Goal: Transaction & Acquisition: Obtain resource

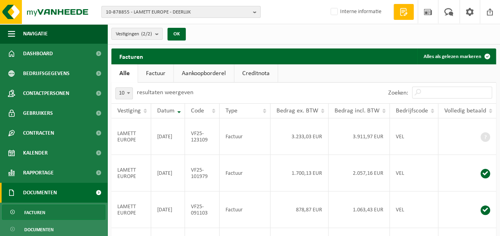
drag, startPoint x: 0, startPoint y: 0, endPoint x: 128, endPoint y: 11, distance: 128.6
click at [128, 11] on span "10-878855 - LAMETT EUROPE - DEERLIJK" at bounding box center [178, 12] width 144 height 12
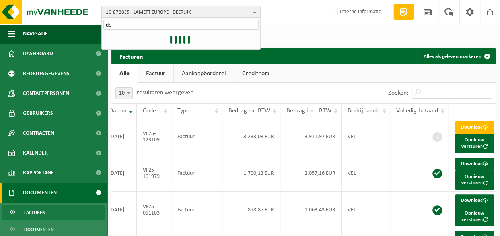
type input "d"
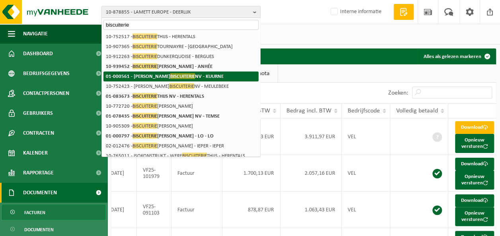
type input "biscuiterie"
click at [170, 79] on span "BISCUITERIE" at bounding box center [182, 76] width 25 height 6
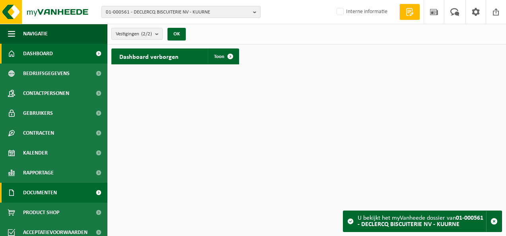
click at [46, 198] on span "Documenten" at bounding box center [40, 193] width 34 height 20
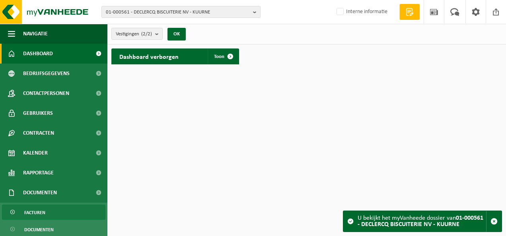
click at [47, 209] on link "Facturen" at bounding box center [53, 212] width 103 height 15
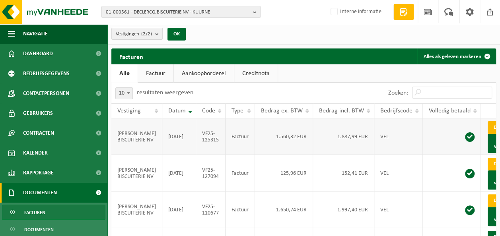
click at [488, 127] on link "Download" at bounding box center [507, 127] width 39 height 13
click at [488, 171] on link "Download" at bounding box center [507, 164] width 39 height 13
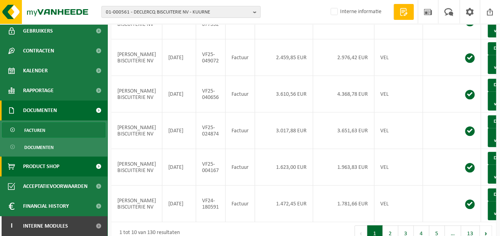
scroll to position [348, 0]
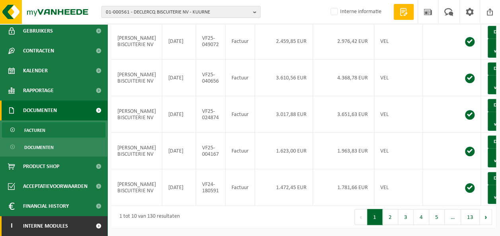
click at [80, 222] on link "I Interne modules" at bounding box center [53, 226] width 107 height 20
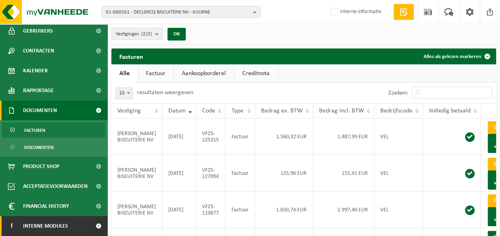
scroll to position [122, 0]
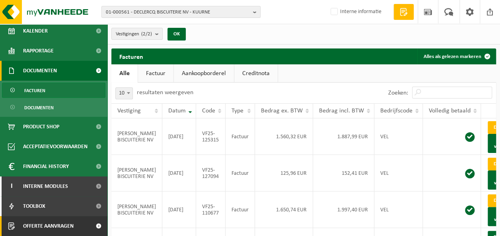
click at [63, 226] on span "Offerte aanvragen" at bounding box center [48, 226] width 51 height 20
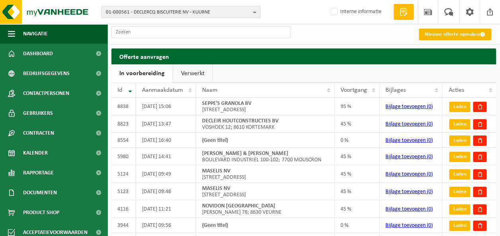
click at [451, 35] on link "Nieuwe offerte opmaken" at bounding box center [455, 35] width 72 height 12
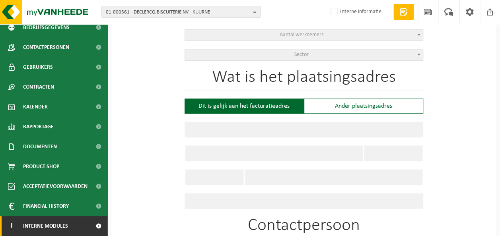
scroll to position [358, 0]
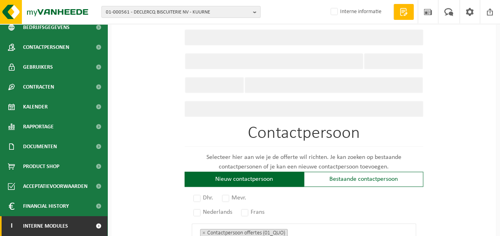
click at [77, 225] on link "I Interne modules" at bounding box center [53, 226] width 107 height 20
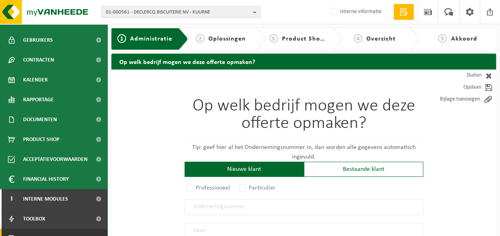
scroll to position [86, 0]
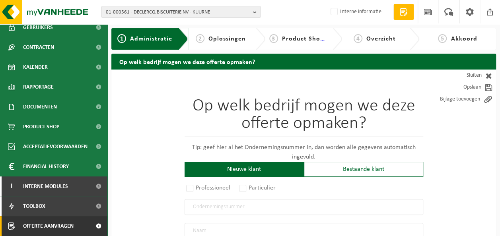
click at [82, 226] on link "Offerte aanvragen" at bounding box center [53, 226] width 107 height 20
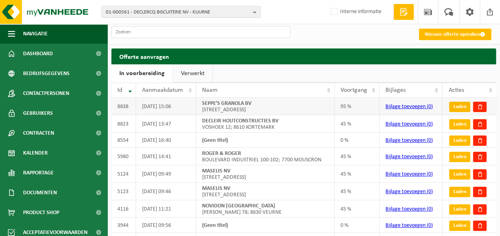
click at [461, 107] on link "Laden" at bounding box center [459, 107] width 21 height 10
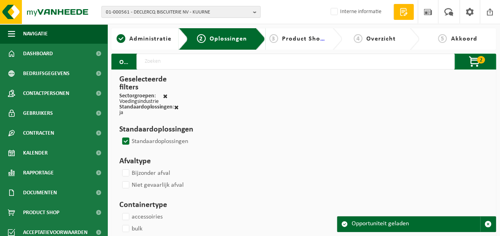
click at [127, 140] on label "Standaardoplossingen" at bounding box center [155, 142] width 68 height 12
click at [119, 136] on input "Standaardoplossingen" at bounding box center [119, 135] width 0 height 0
click at [127, 140] on label "Standaardoplossingen" at bounding box center [155, 142] width 68 height 12
click at [119, 136] on input "Standaardoplossingen" at bounding box center [119, 135] width 0 height 0
checkbox input "false"
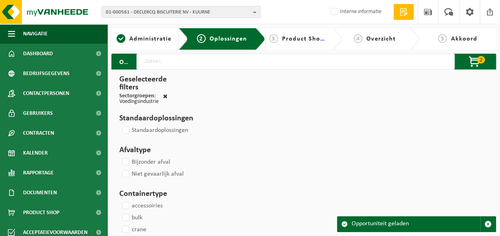
click at [165, 95] on span at bounding box center [165, 96] width 4 height 6
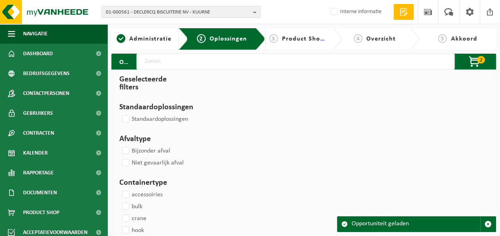
click at [182, 64] on input "text" at bounding box center [295, 62] width 318 height 16
click at [486, 224] on span "button" at bounding box center [487, 224] width 7 height 7
select select
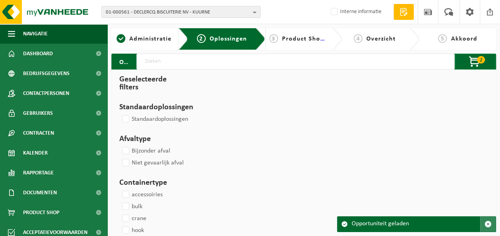
select select
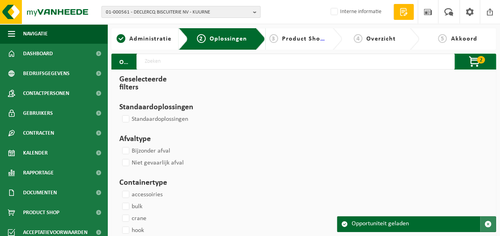
select select
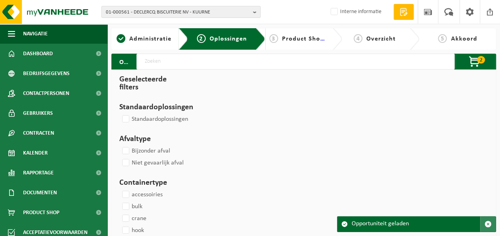
select select
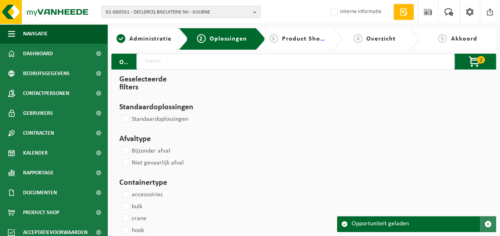
select select
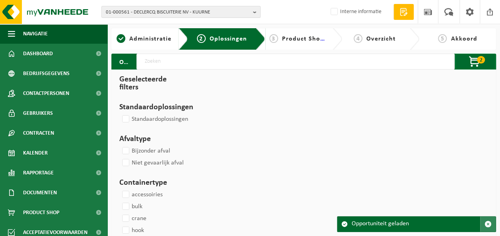
select select
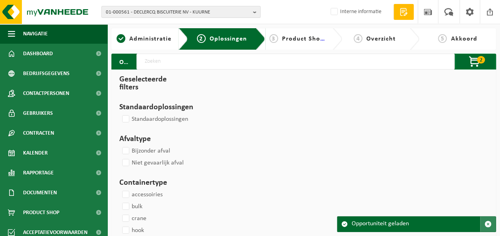
select select
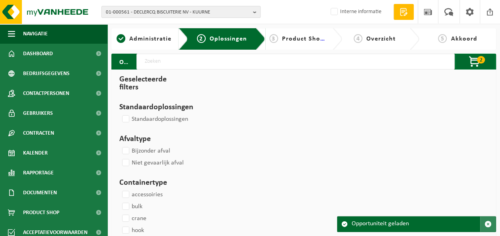
select select
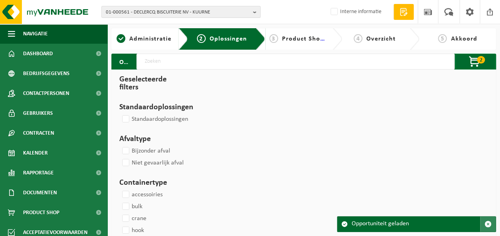
select select
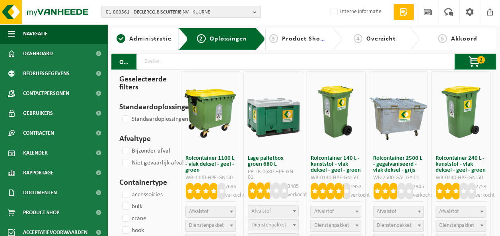
click at [189, 66] on input "text" at bounding box center [295, 62] width 318 height 16
type input "klant"
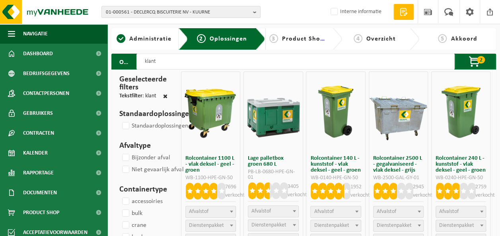
select select
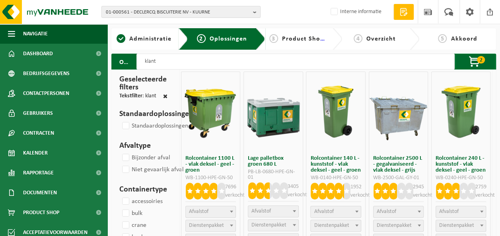
select select
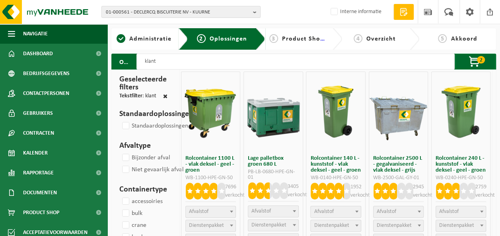
select select
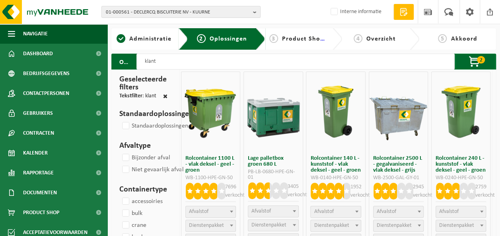
select select
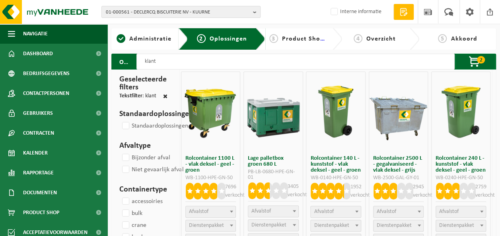
select select
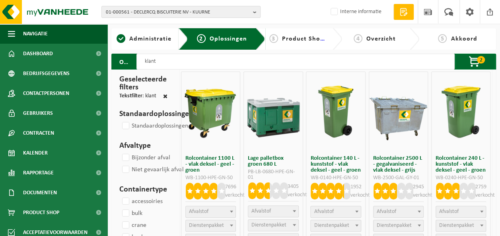
select select
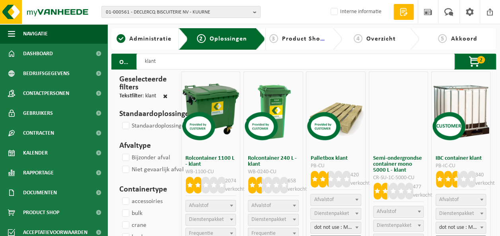
type input "klant"
click at [209, 206] on span "Afvalstof" at bounding box center [211, 205] width 50 height 11
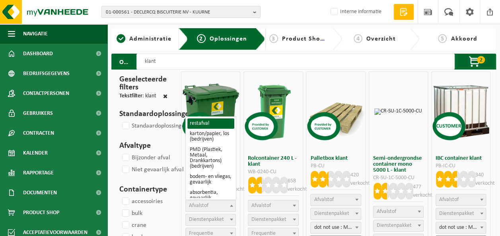
select select
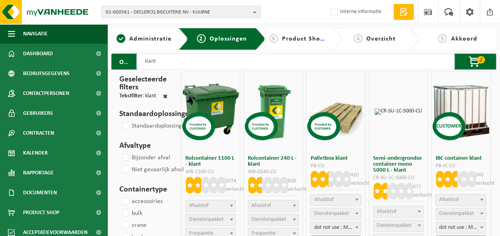
click at [190, 64] on input "klant" at bounding box center [295, 62] width 318 height 16
select select
drag, startPoint x: 187, startPoint y: 61, endPoint x: 125, endPoint y: 60, distance: 62.1
click at [125, 60] on div "Onze oplossingen klant 2 Rolcontainer 2500 L - gegalvaniseerd - vlak deksel - g…" at bounding box center [303, 62] width 385 height 16
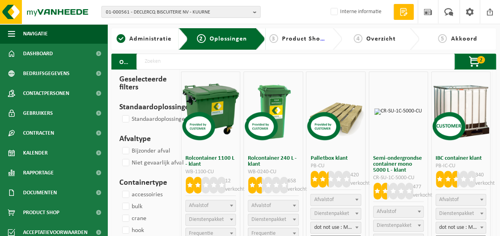
click at [169, 60] on input "text" at bounding box center [295, 62] width 318 height 16
click at [167, 60] on input "text" at bounding box center [295, 62] width 318 height 16
select select
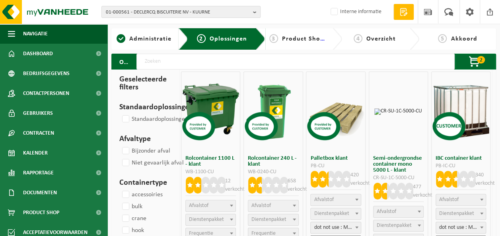
select select
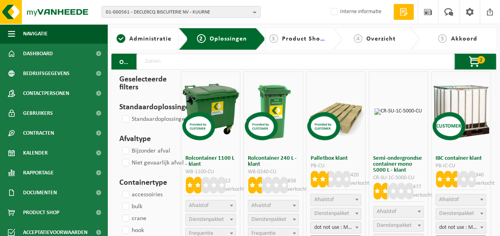
select select
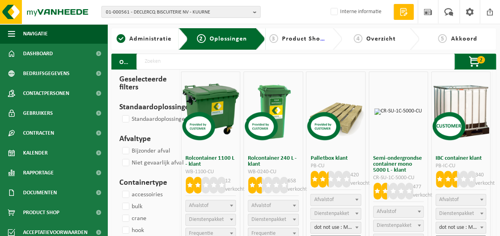
select select
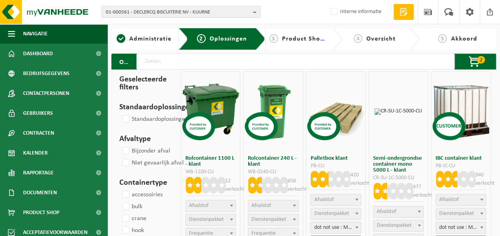
select select
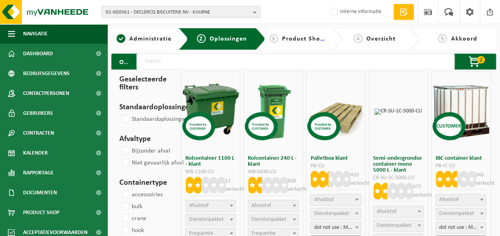
select select
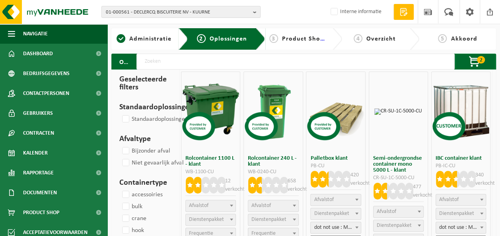
select select
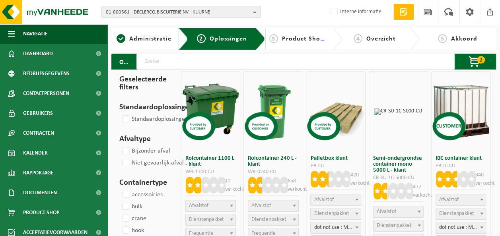
select select
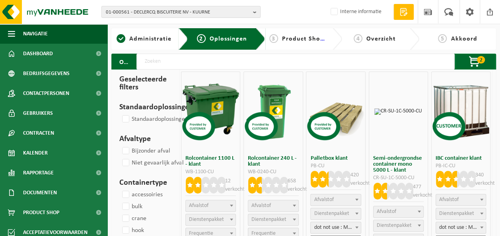
select select
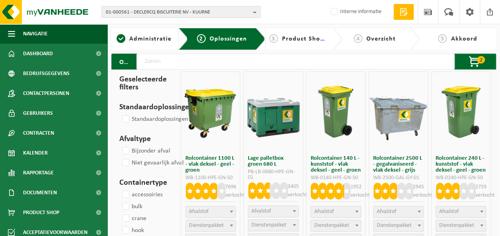
click at [163, 59] on input "text" at bounding box center [295, 62] width 318 height 16
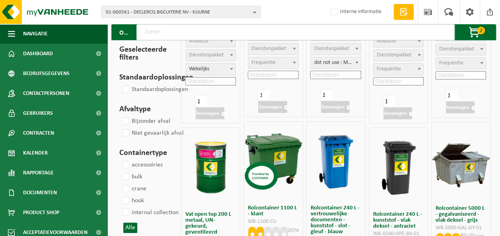
scroll to position [557, 0]
